Goal: Book appointment/travel/reservation

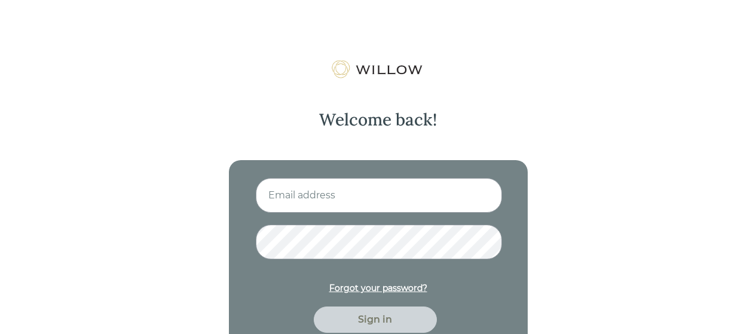
click at [360, 195] on input at bounding box center [379, 195] width 246 height 35
type input "[PERSON_NAME][EMAIL_ADDRESS][DOMAIN_NAME]"
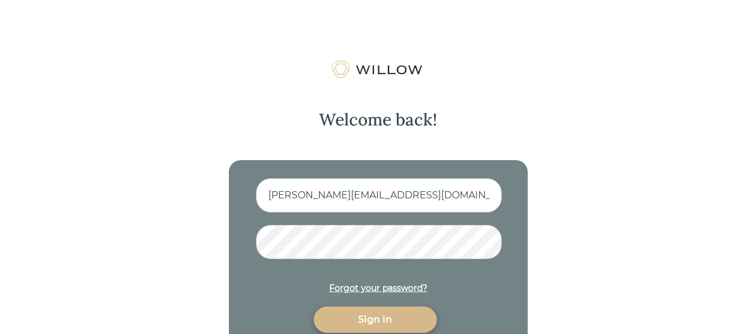
click at [388, 328] on div "Sign in" at bounding box center [375, 320] width 123 height 26
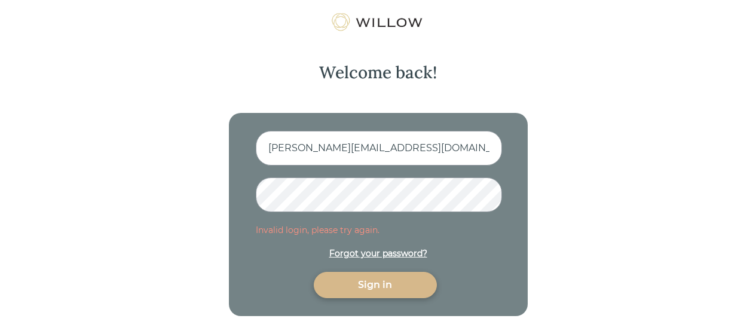
scroll to position [60, 0]
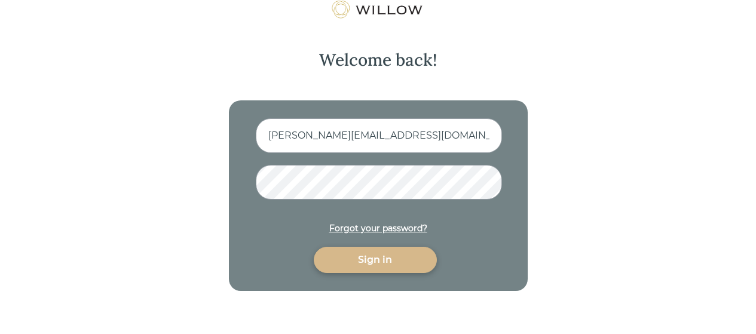
click at [371, 258] on div "Sign in" at bounding box center [375, 260] width 96 height 14
click at [378, 257] on div "Sign in" at bounding box center [375, 260] width 96 height 14
click at [377, 267] on div "Sign in" at bounding box center [375, 260] width 96 height 14
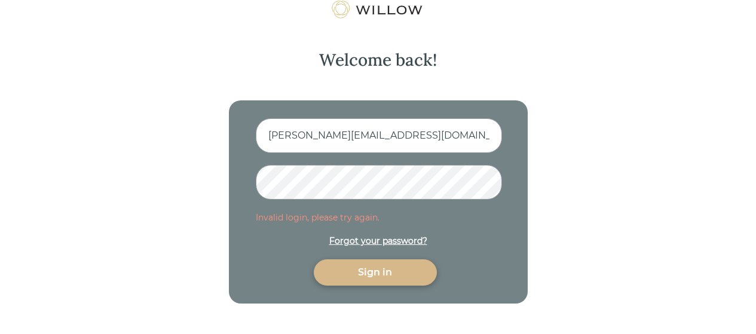
click at [394, 243] on div "Forgot your password?" at bounding box center [378, 241] width 98 height 13
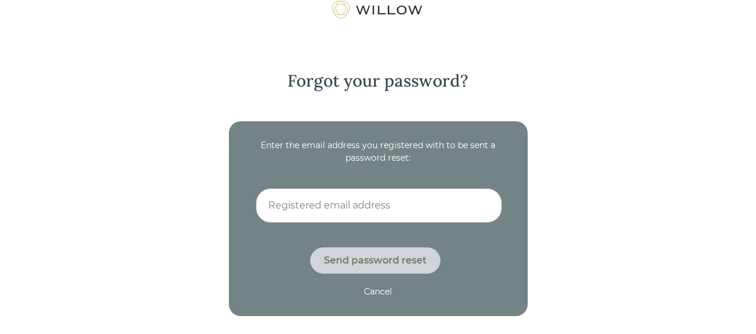
click at [339, 212] on input at bounding box center [379, 205] width 246 height 35
type input "[PERSON_NAME][EMAIL_ADDRESS][DOMAIN_NAME]"
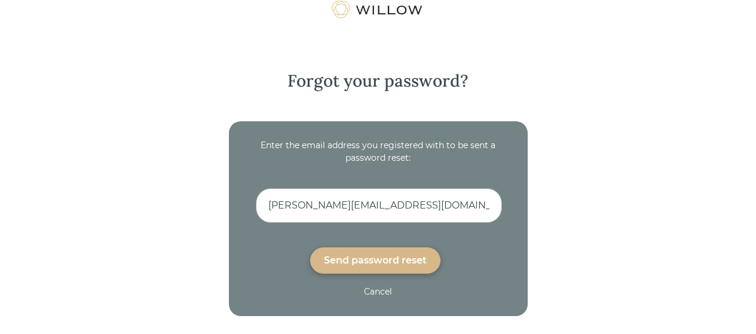
click at [374, 259] on div "Send password reset" at bounding box center [375, 260] width 103 height 14
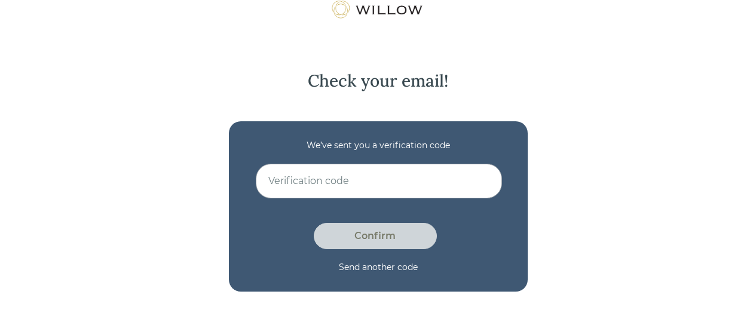
click at [281, 177] on input at bounding box center [379, 181] width 246 height 35
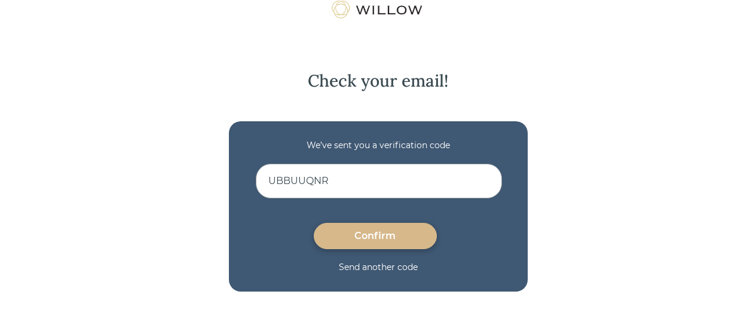
type input "UBBUUQNR"
click at [397, 243] on div "Confirm" at bounding box center [375, 236] width 96 height 14
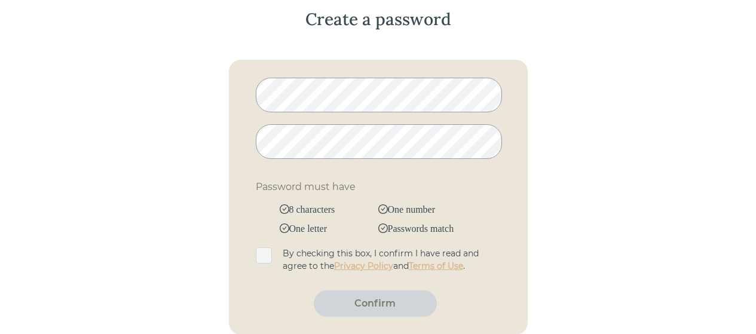
scroll to position [123, 0]
click at [259, 251] on span at bounding box center [264, 255] width 16 height 16
click at [258, 249] on input "checkbox" at bounding box center [258, 249] width 0 height 0
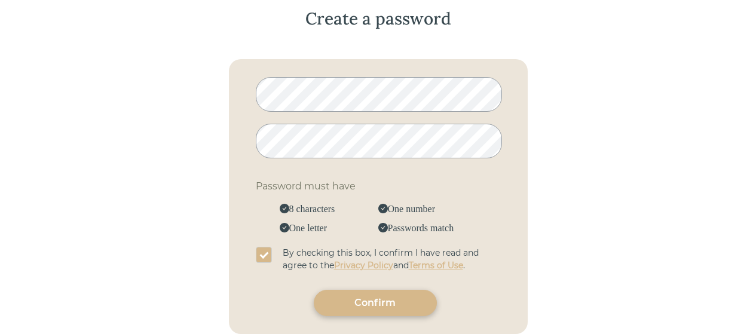
click at [371, 304] on div "Confirm" at bounding box center [375, 303] width 96 height 14
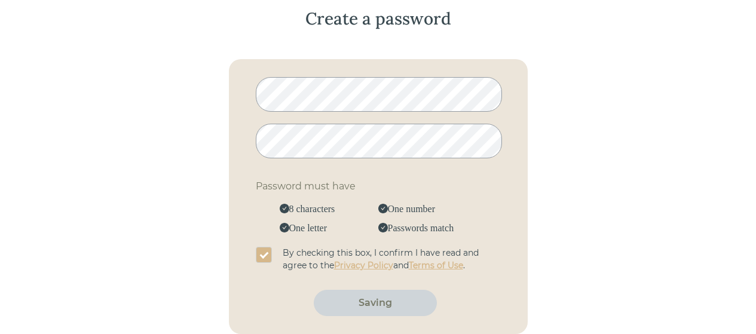
scroll to position [109, 0]
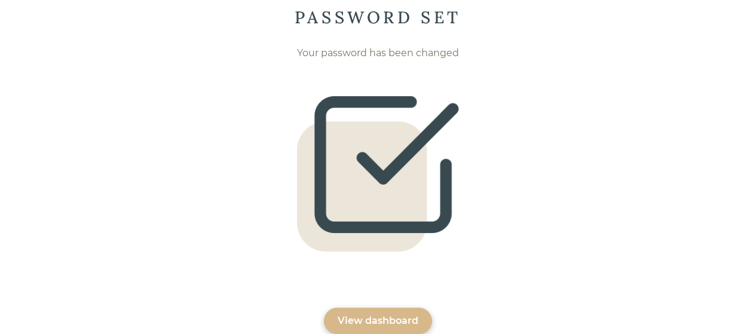
click at [396, 322] on div "View dashboard" at bounding box center [378, 321] width 81 height 14
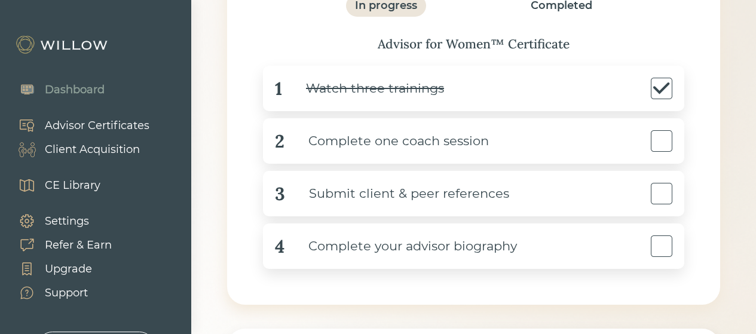
scroll to position [189, 0]
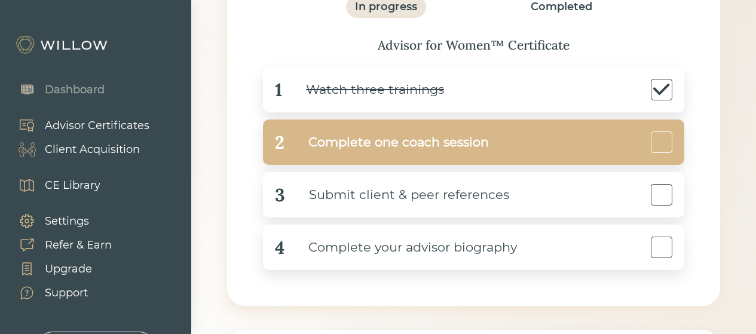
click at [438, 143] on div "Complete one coach session" at bounding box center [386, 142] width 204 height 27
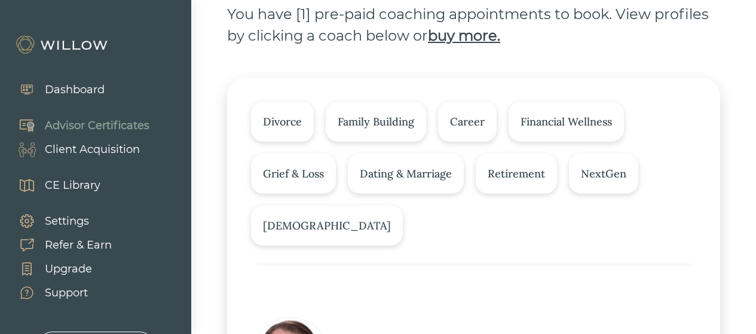
scroll to position [146, 0]
click at [273, 107] on div "Divorce" at bounding box center [282, 121] width 63 height 40
click at [553, 121] on div "Financial Wellness" at bounding box center [566, 121] width 91 height 16
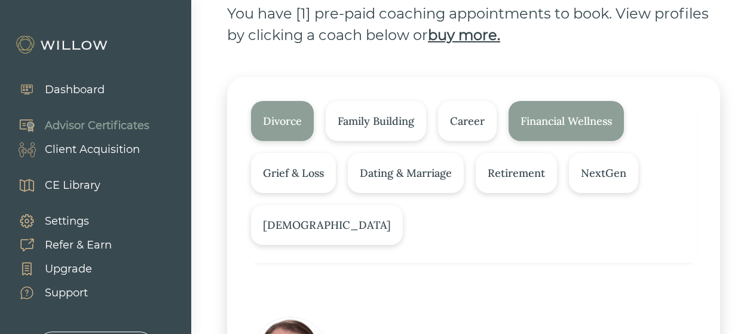
click at [500, 176] on div "Retirement" at bounding box center [516, 173] width 57 height 16
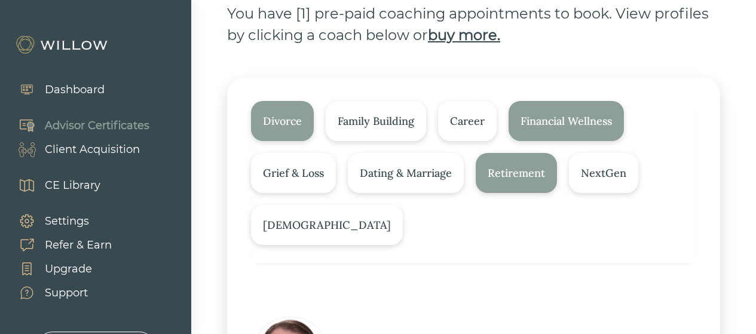
click at [282, 170] on div "Grief & Loss" at bounding box center [293, 173] width 61 height 16
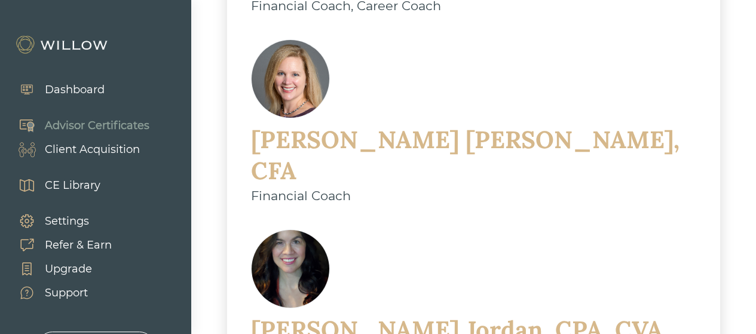
scroll to position [613, 0]
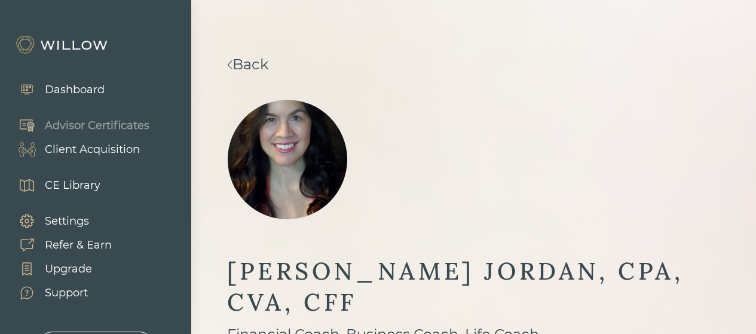
click at [259, 65] on link "Back" at bounding box center [247, 64] width 41 height 17
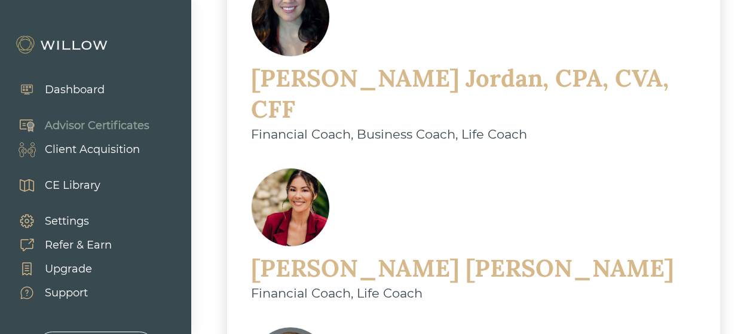
scroll to position [504, 0]
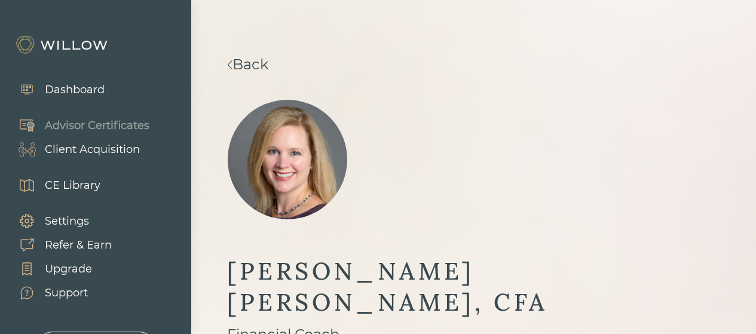
click at [268, 65] on link "Back" at bounding box center [247, 64] width 41 height 17
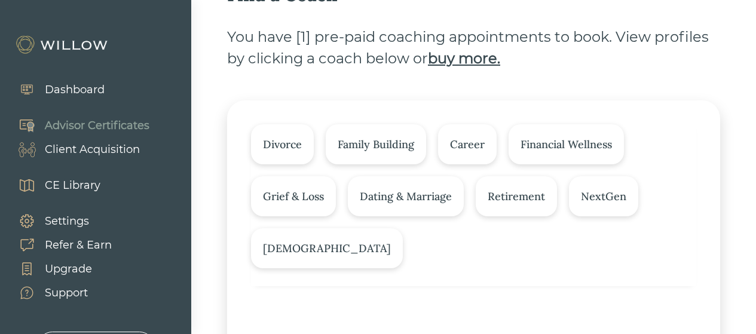
scroll to position [127, 0]
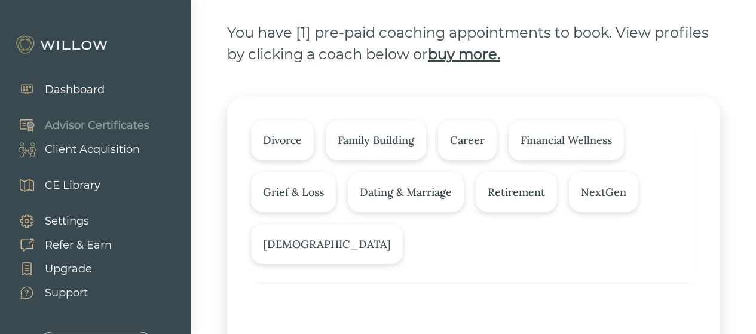
click at [280, 130] on div "Divorce" at bounding box center [282, 140] width 63 height 40
click at [298, 185] on div "Grief & Loss" at bounding box center [293, 192] width 61 height 16
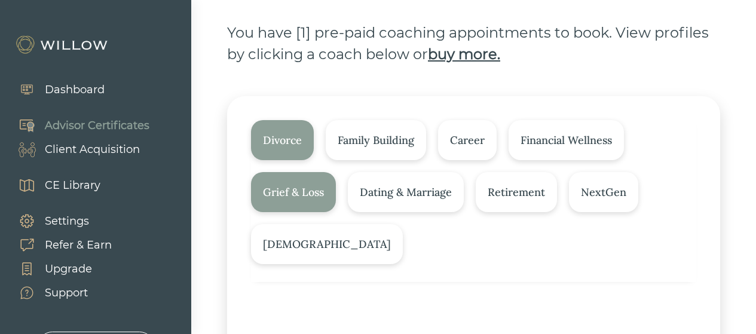
click at [565, 137] on div "Financial Wellness" at bounding box center [566, 140] width 91 height 16
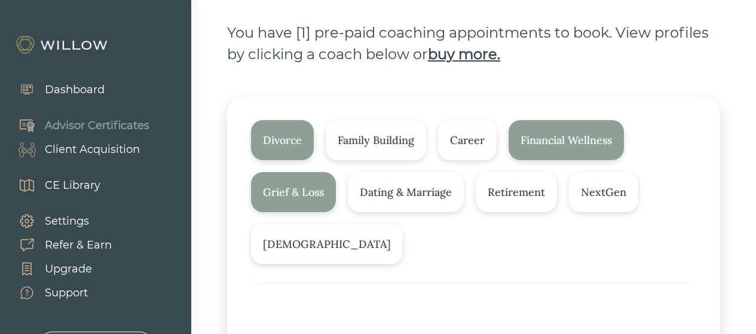
click at [524, 200] on div "Retirement" at bounding box center [516, 192] width 81 height 40
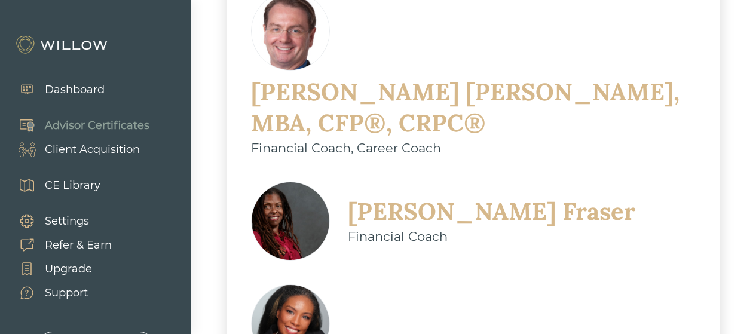
scroll to position [852, 0]
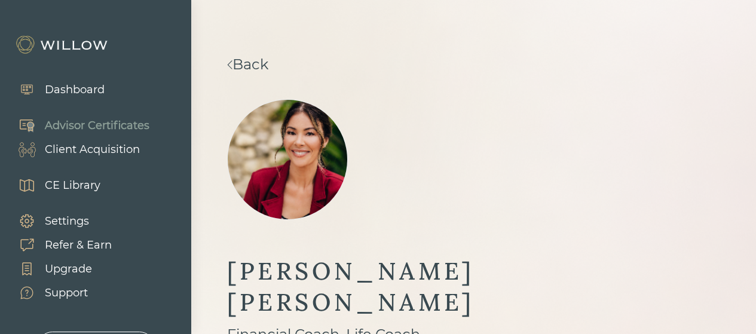
click at [261, 65] on link "Back" at bounding box center [247, 64] width 41 height 17
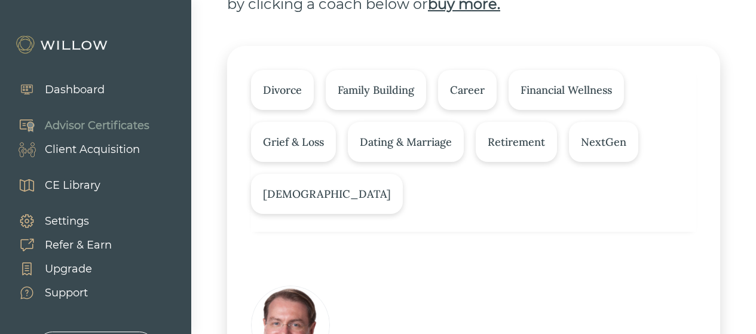
scroll to position [172, 0]
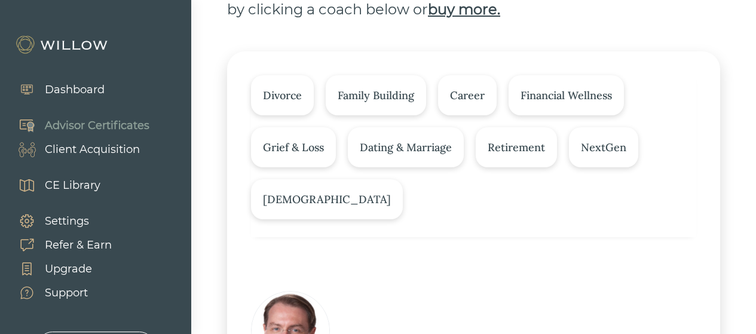
click at [290, 96] on div "Divorce" at bounding box center [282, 95] width 39 height 16
click at [287, 142] on div "Grief & Loss" at bounding box center [293, 147] width 61 height 16
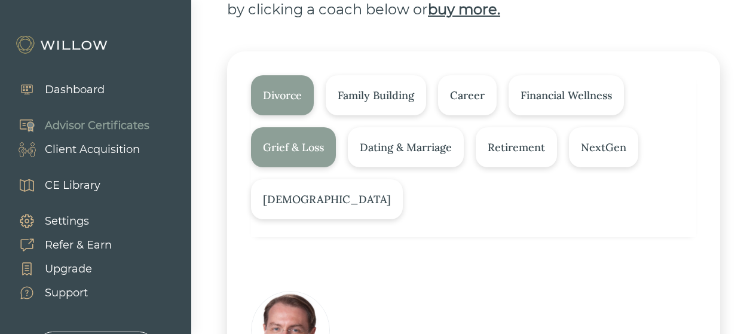
click at [549, 106] on div "Financial Wellness" at bounding box center [566, 95] width 115 height 40
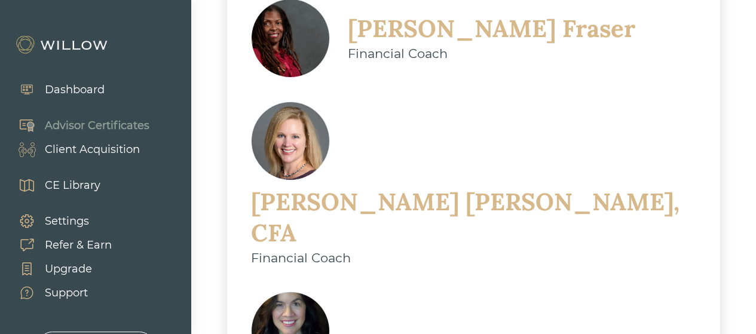
scroll to position [654, 0]
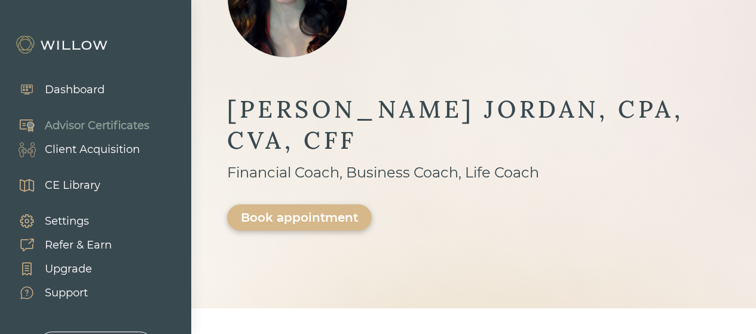
scroll to position [157, 0]
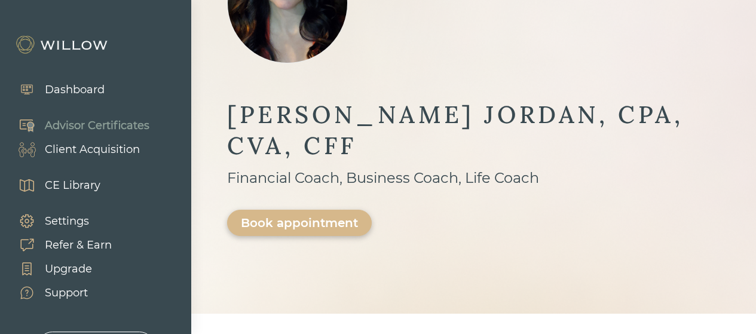
click at [341, 216] on div "Book appointment" at bounding box center [299, 223] width 117 height 14
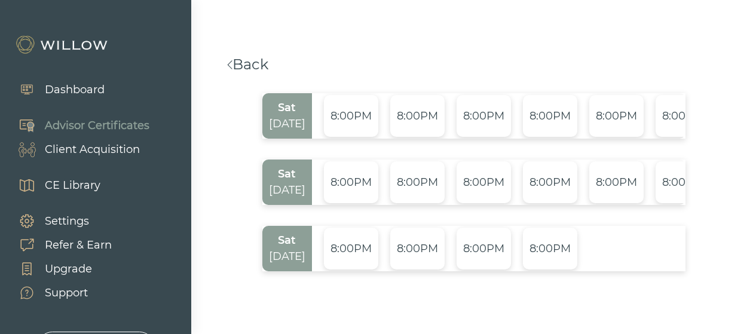
click at [253, 66] on link "Back" at bounding box center [247, 64] width 41 height 17
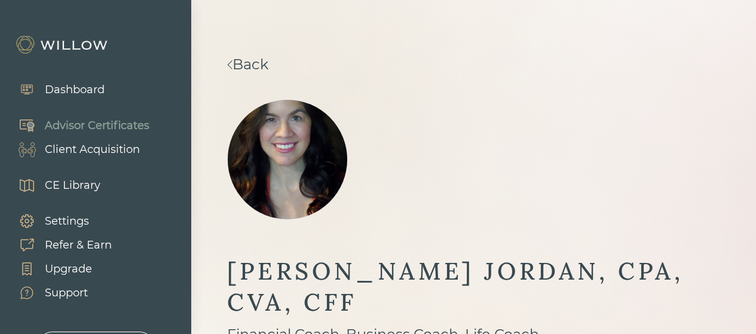
click at [268, 69] on link "Back" at bounding box center [247, 64] width 41 height 17
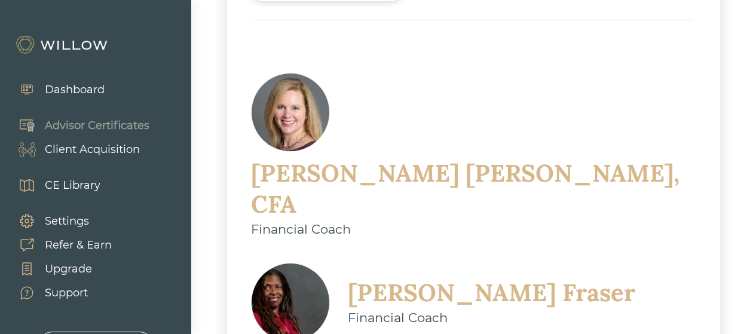
scroll to position [391, 0]
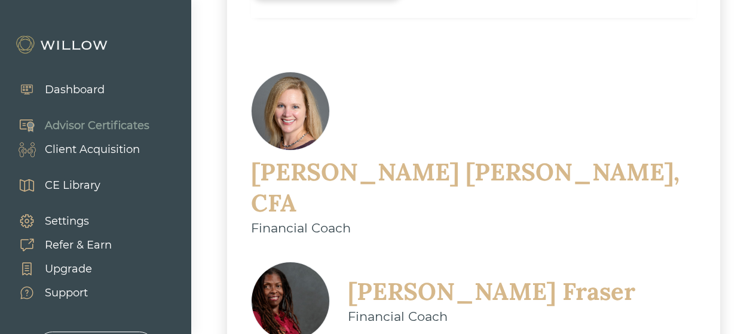
click at [445, 157] on div "[PERSON_NAME], CFA" at bounding box center [473, 188] width 445 height 62
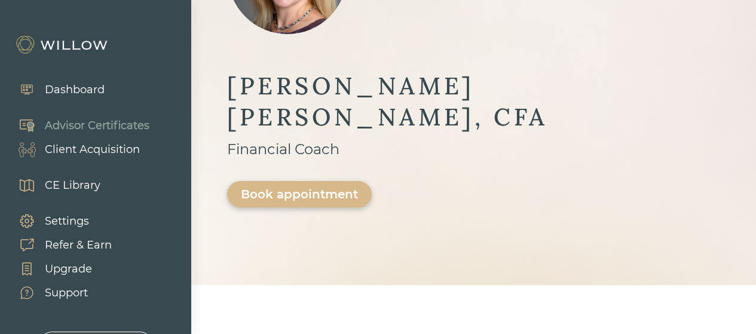
scroll to position [185, 0]
click at [321, 188] on div "Book appointment" at bounding box center [299, 195] width 117 height 14
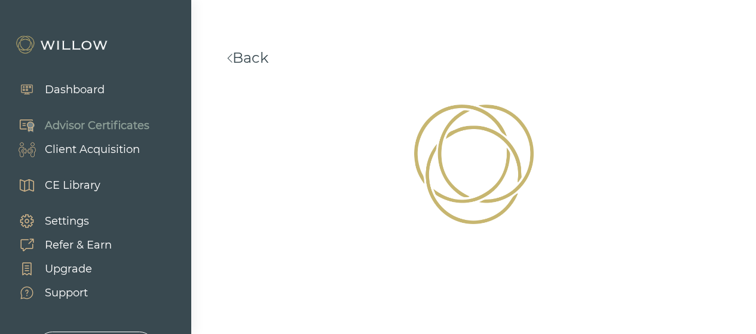
scroll to position [64, 0]
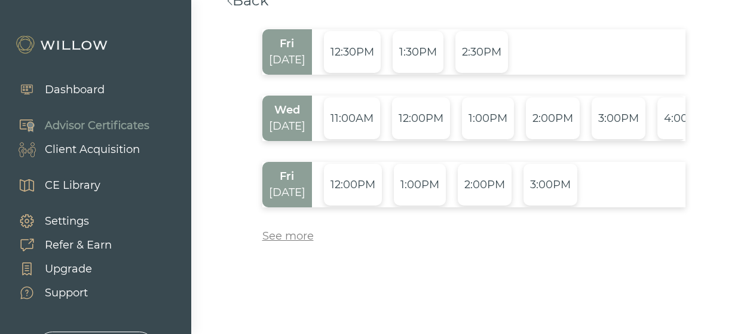
click at [287, 237] on div "See more" at bounding box center [287, 236] width 51 height 16
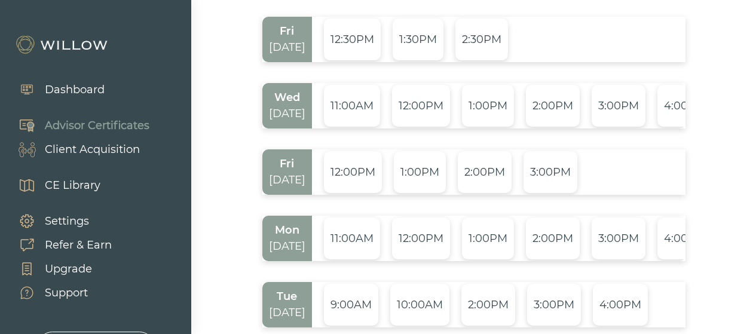
scroll to position [61, 0]
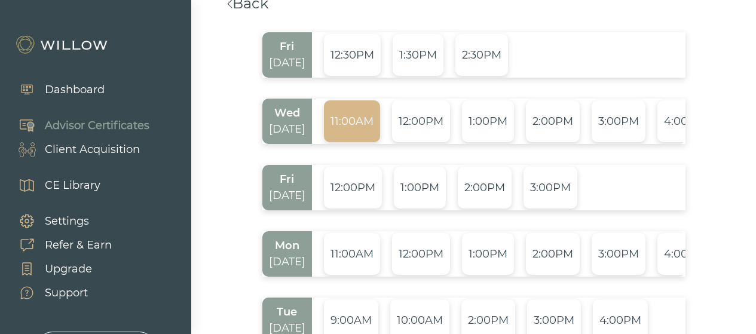
click at [365, 124] on div "11:00AM" at bounding box center [352, 121] width 56 height 42
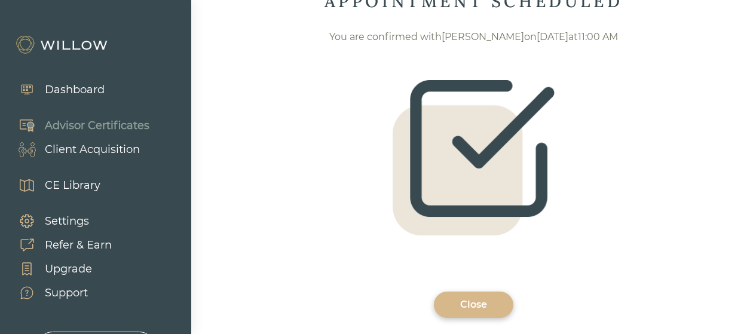
scroll to position [192, 0]
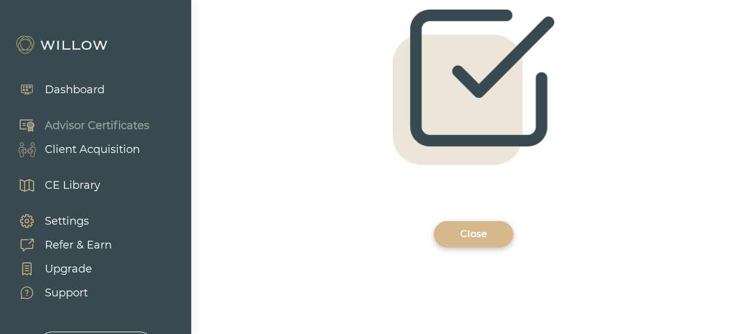
click at [489, 238] on div "Close" at bounding box center [474, 234] width 52 height 14
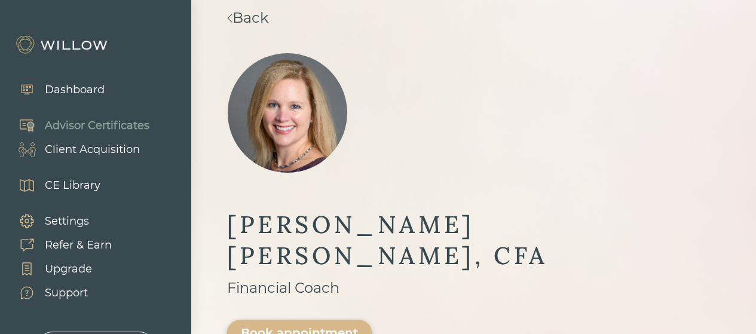
scroll to position [46, 0]
click at [489, 238] on div "[PERSON_NAME], CFA" at bounding box center [473, 241] width 493 height 62
